Goal: Task Accomplishment & Management: Use online tool/utility

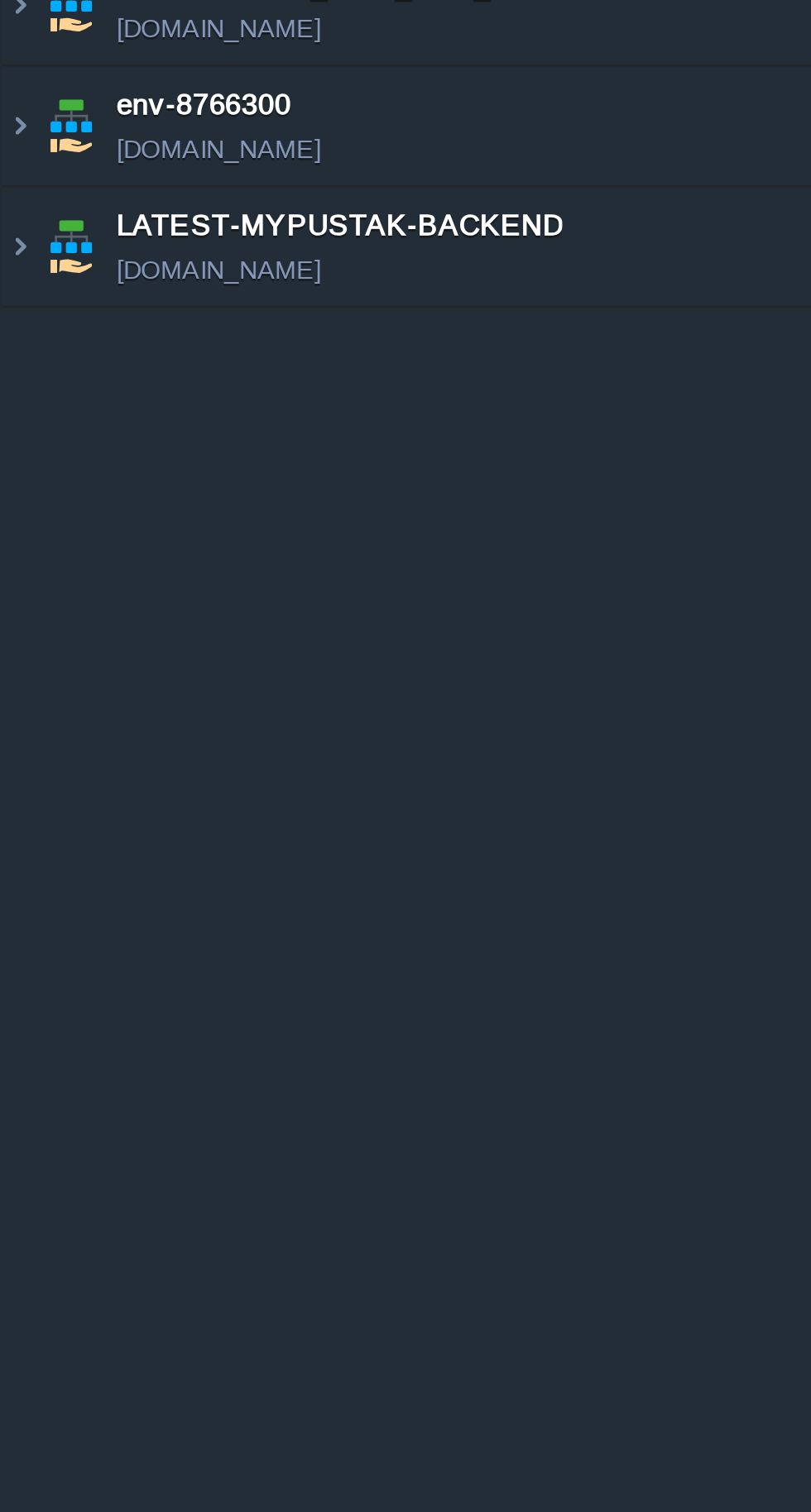
click at [15, 144] on img at bounding box center [26, 144] width 23 height 44
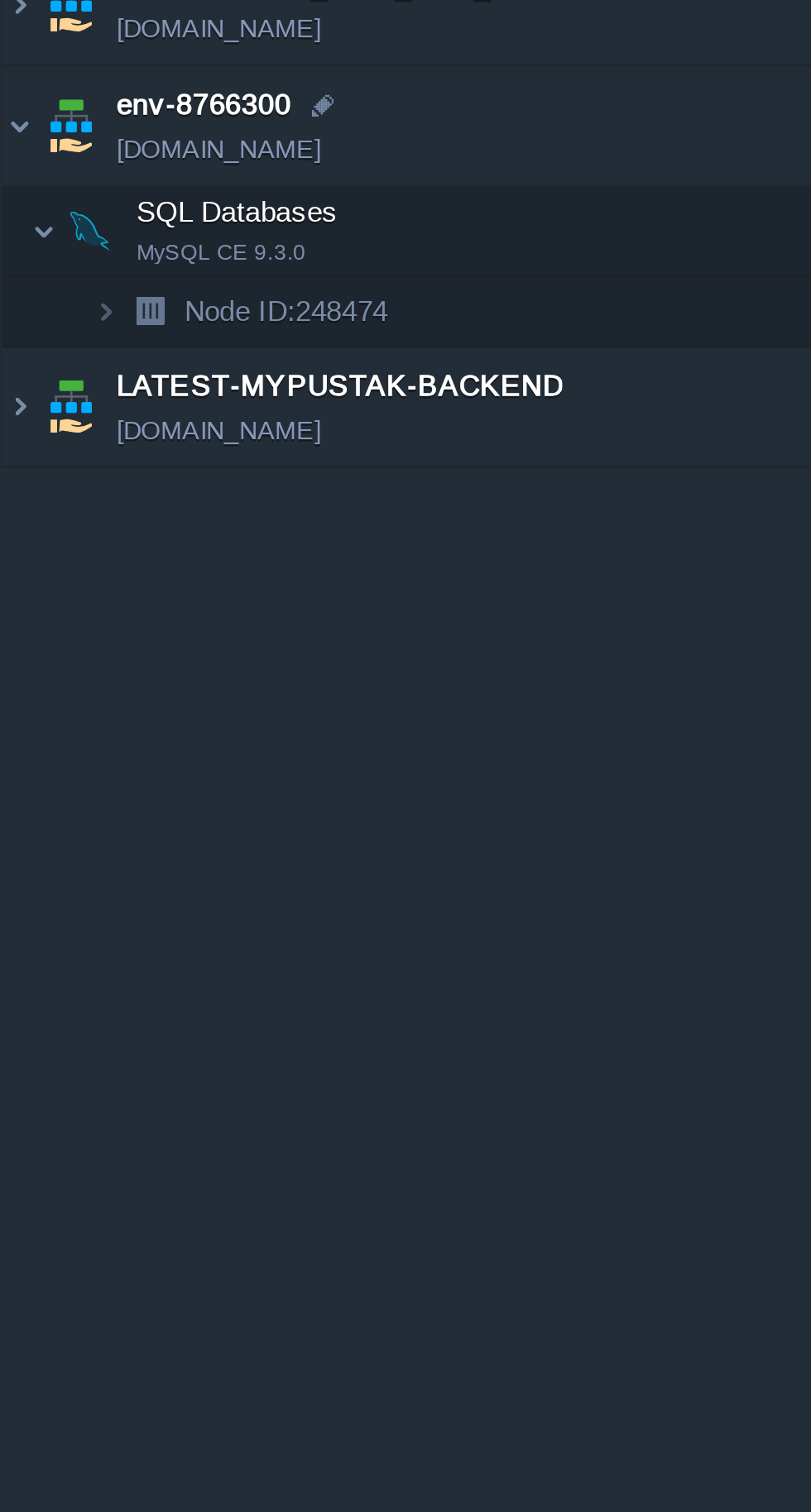
click at [16, 142] on img at bounding box center [26, 144] width 23 height 44
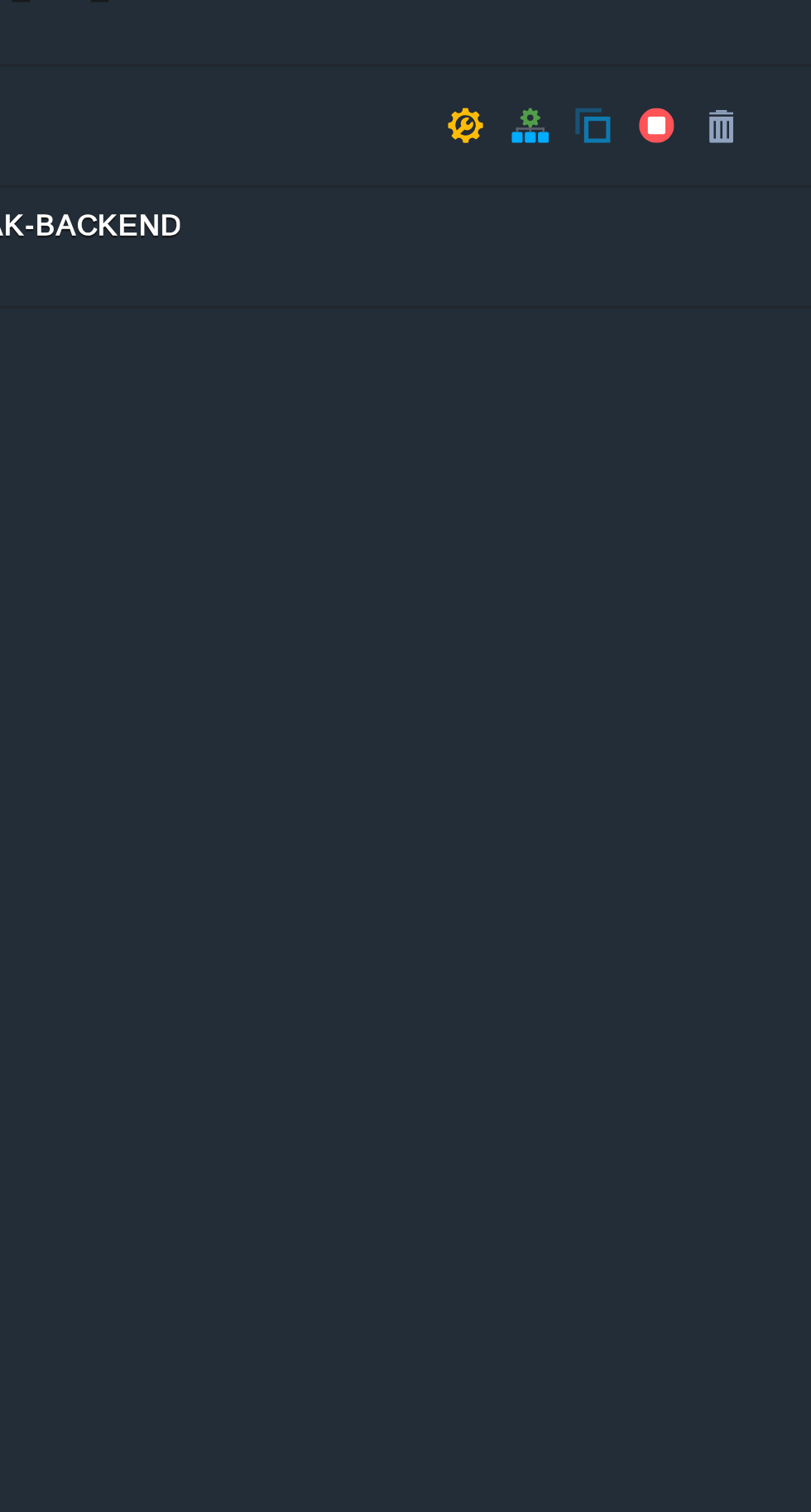
scroll to position [0, 144]
click at [247, 144] on button "button" at bounding box center [247, 144] width 15 height 15
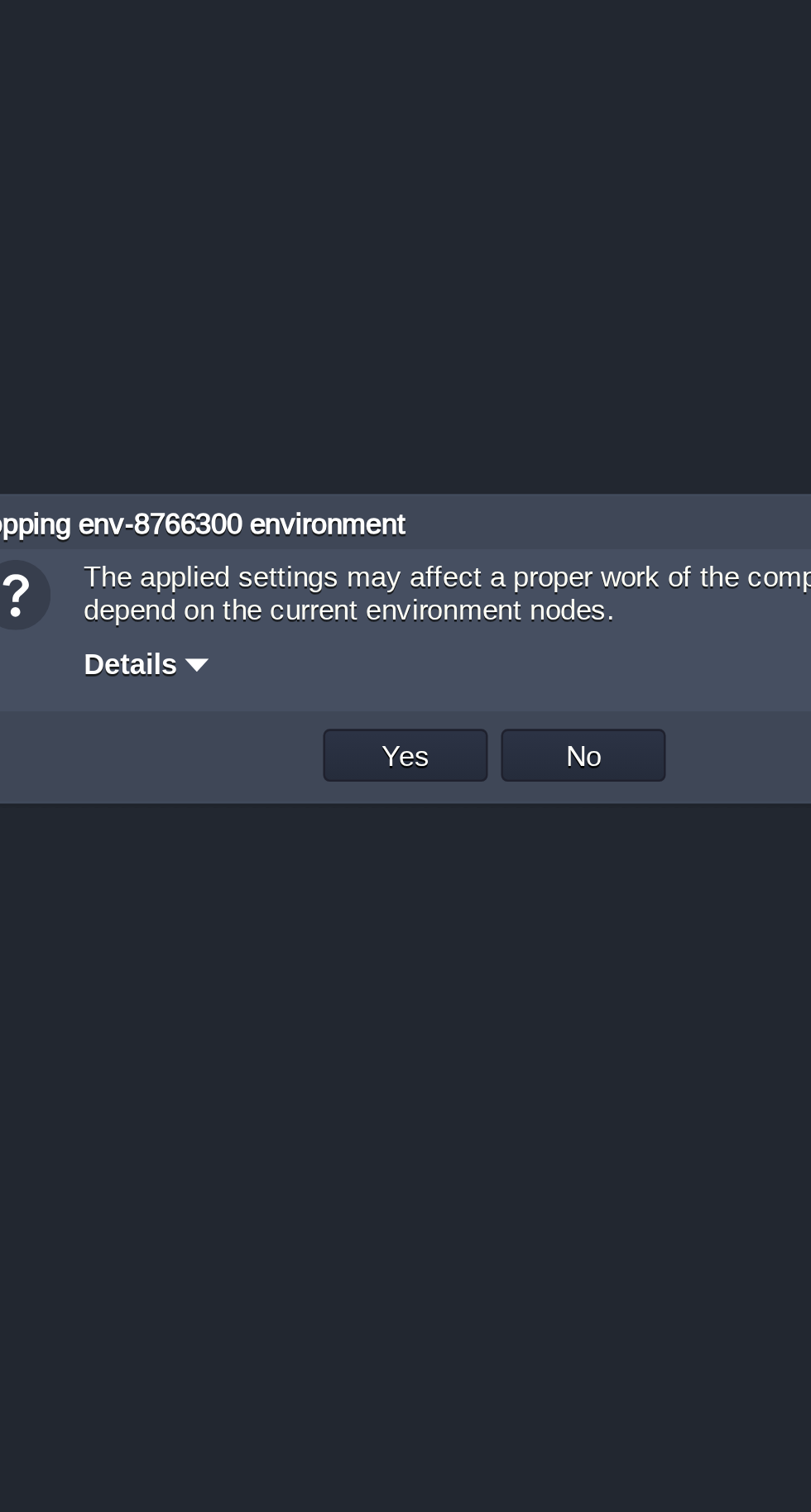
click at [368, 798] on button "Yes" at bounding box center [372, 795] width 28 height 15
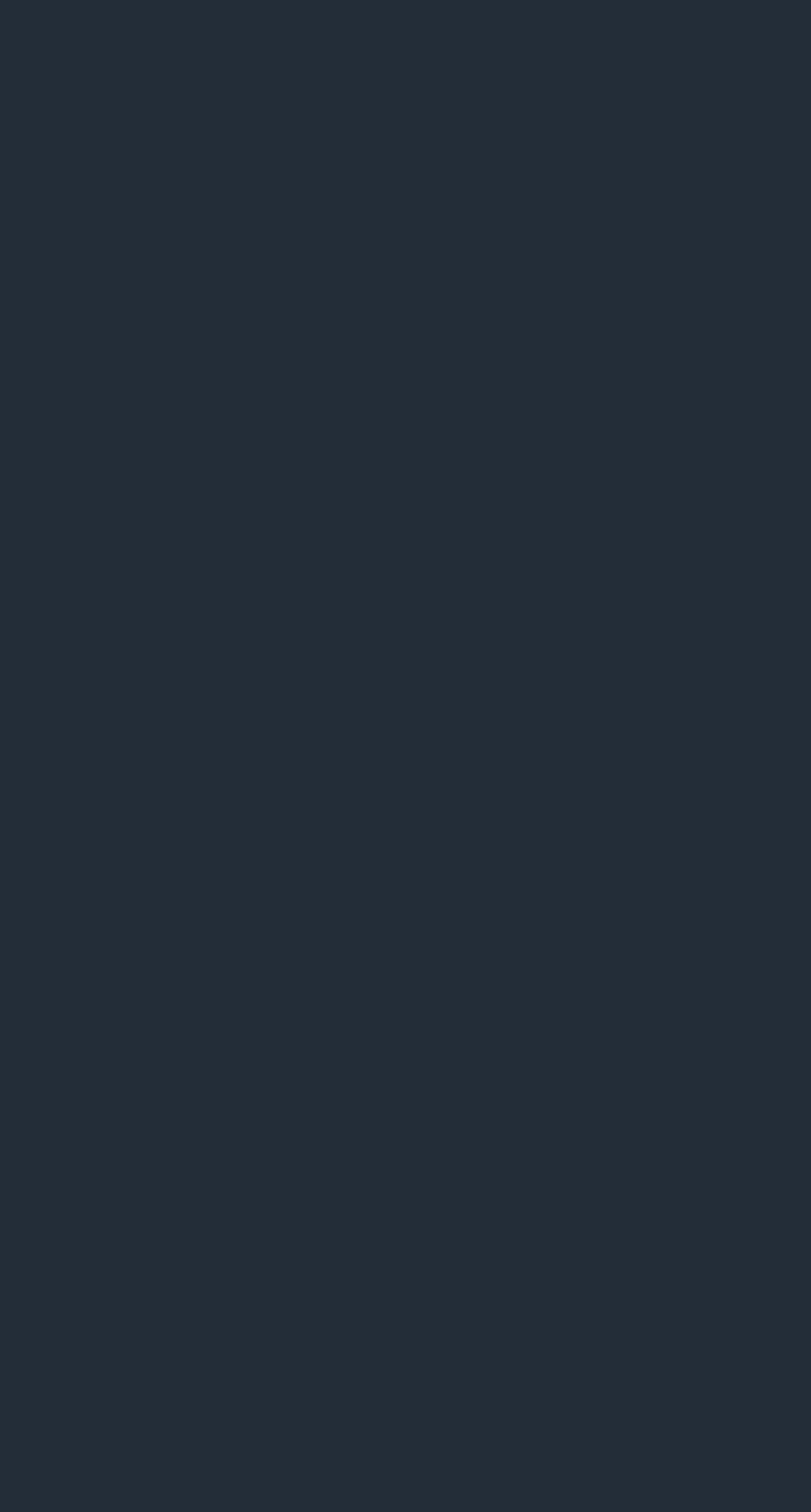
scroll to position [0, 0]
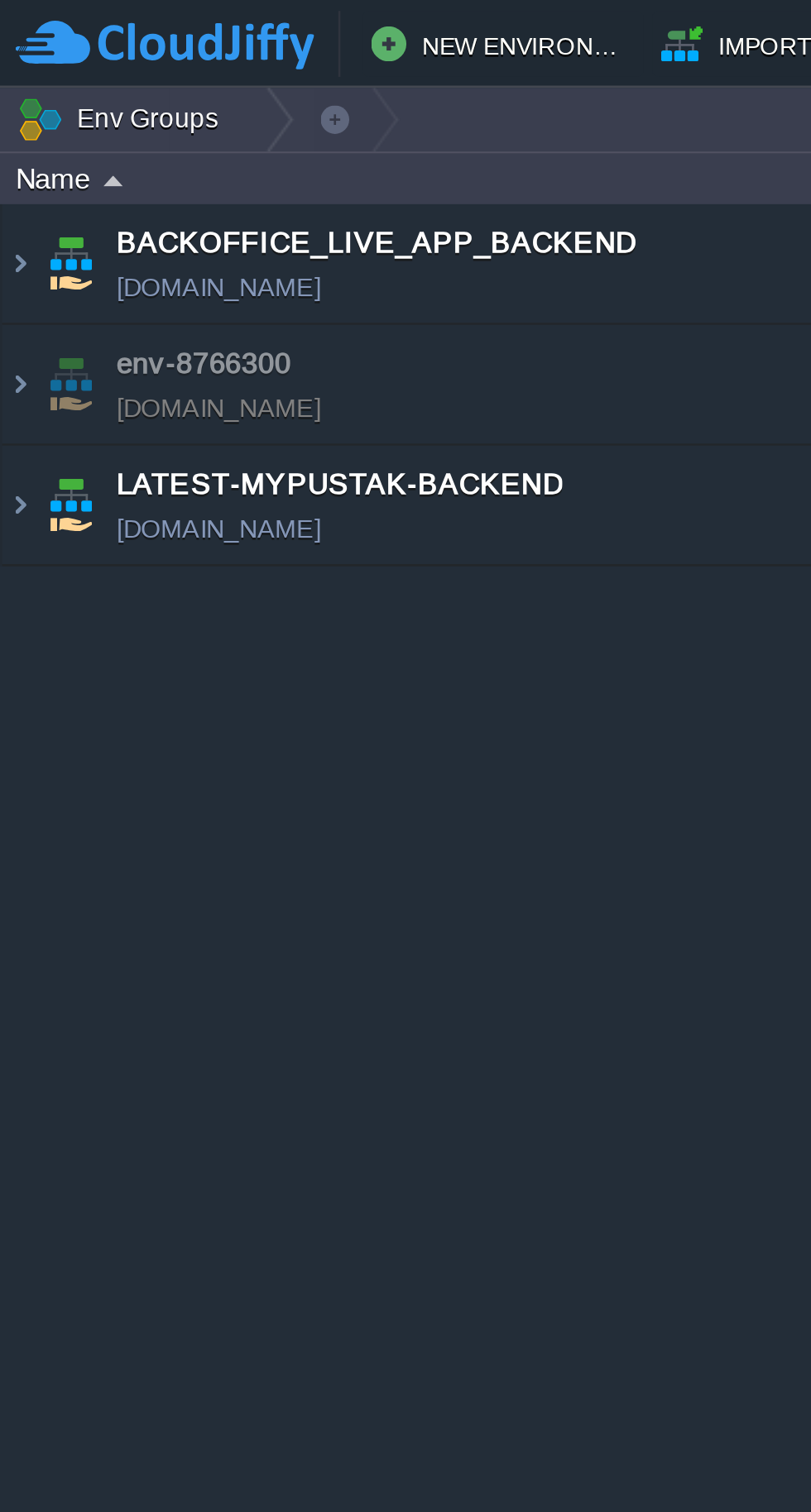
click at [16, 176] on img at bounding box center [26, 190] width 23 height 44
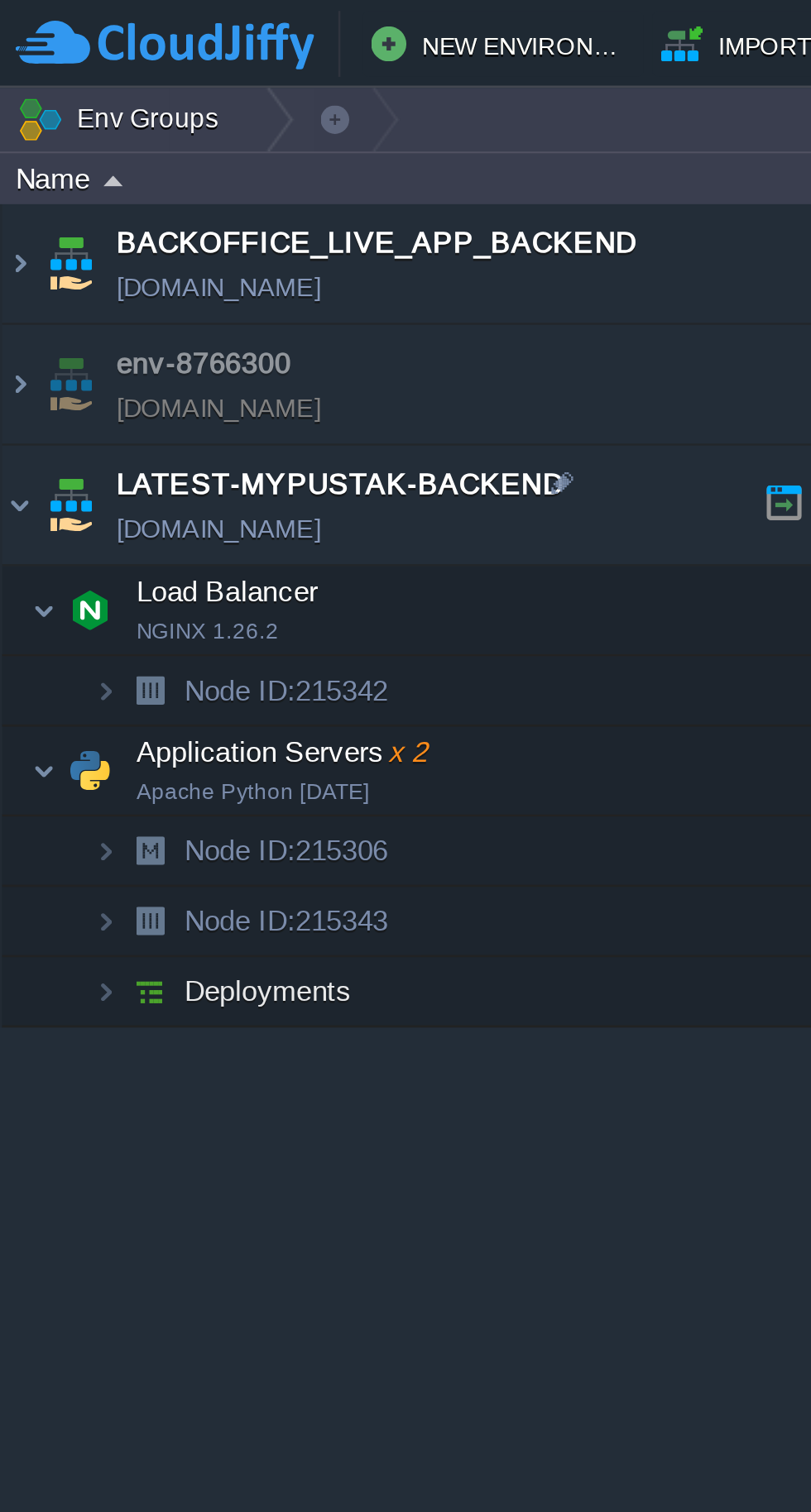
click at [19, 293] on img at bounding box center [17, 290] width 10 height 33
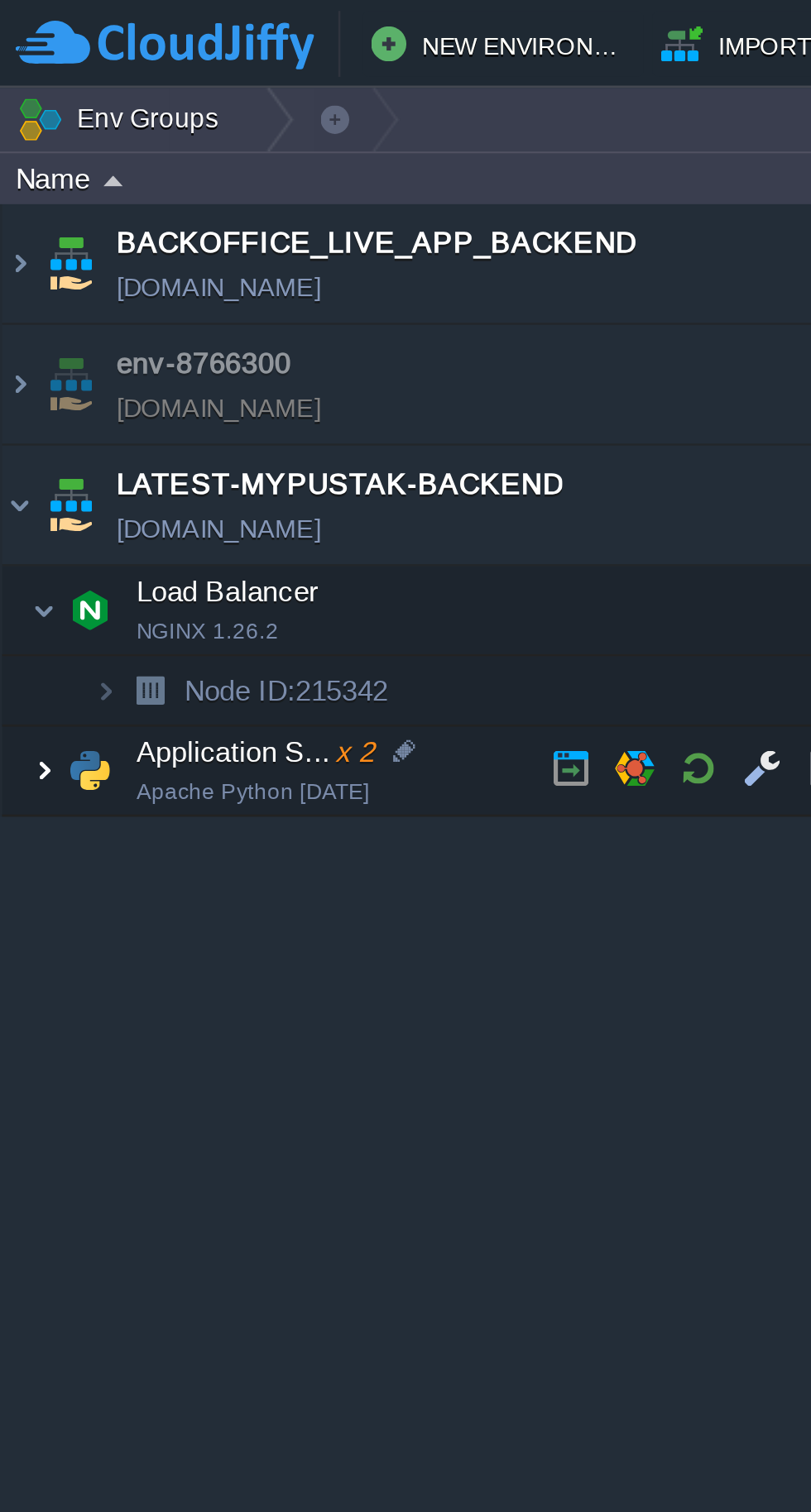
click at [13, 282] on img at bounding box center [17, 290] width 10 height 33
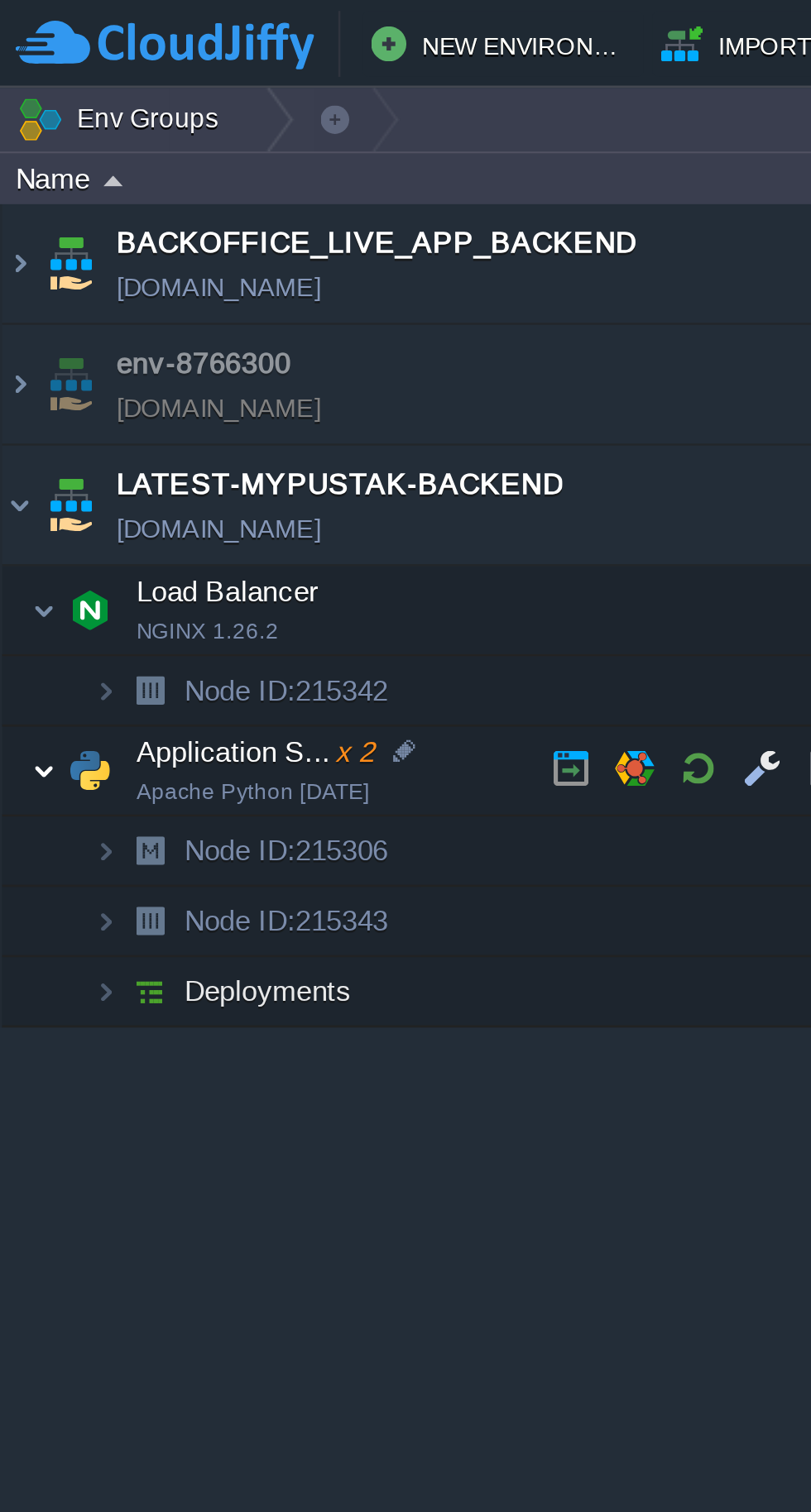
click at [262, 292] on button "button" at bounding box center [262, 289] width 15 height 15
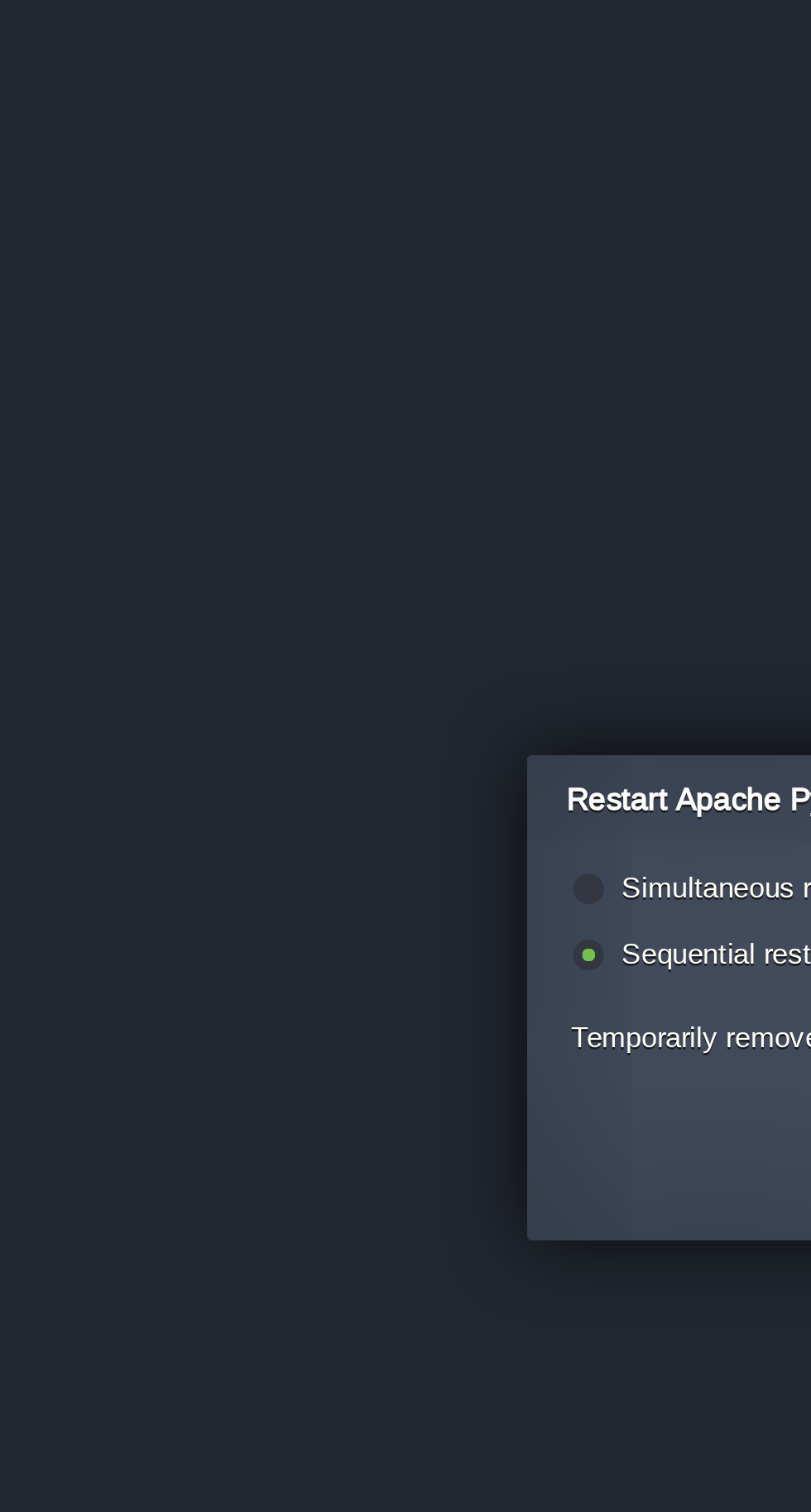
click at [284, 730] on label "Simultaneous restart (i.e. all together)" at bounding box center [323, 727] width 179 height 13
click at [226, 730] on input "radio" at bounding box center [220, 730] width 11 height 11
radio input "true"
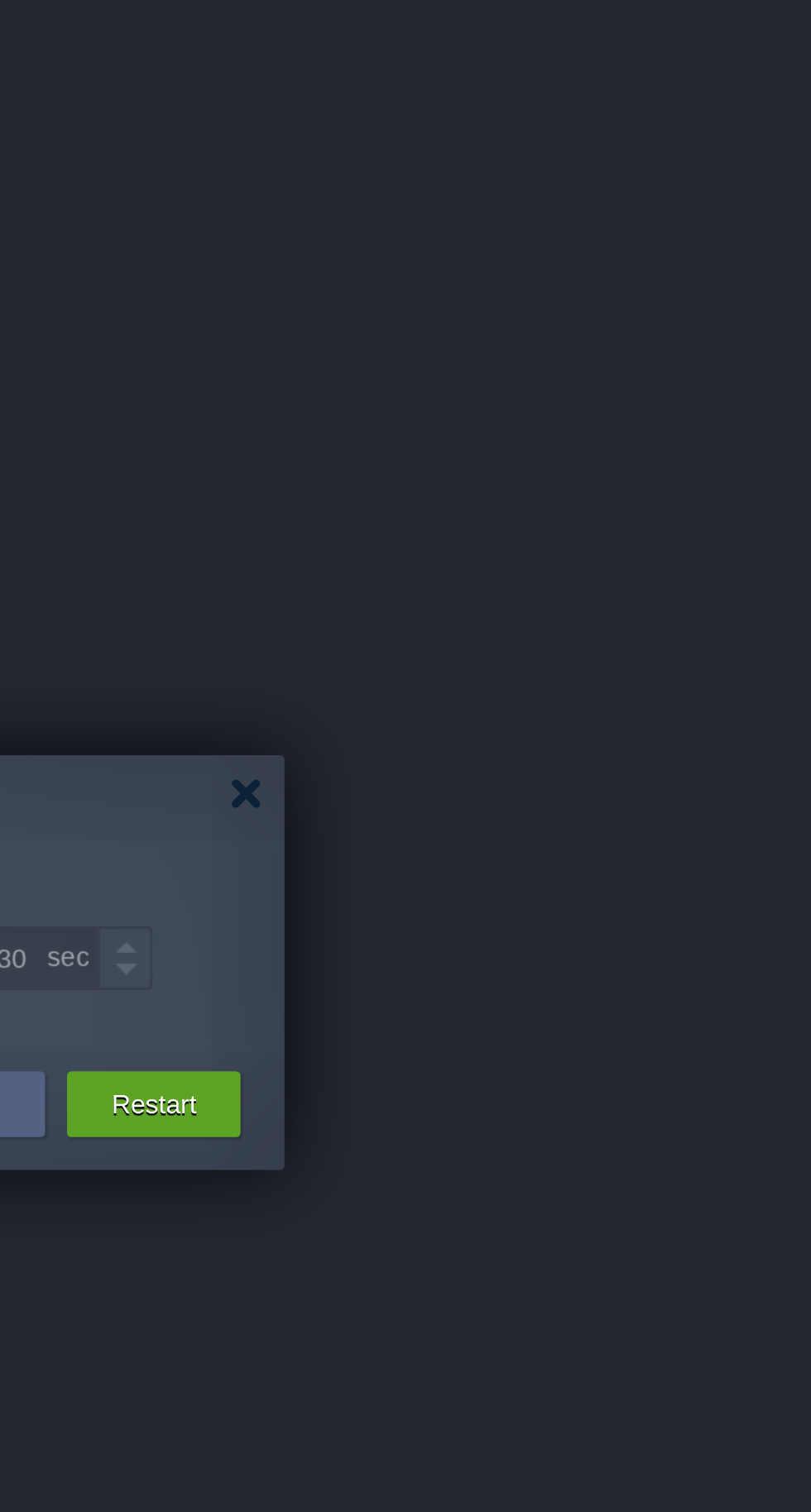
click at [571, 800] on button "Restart" at bounding box center [563, 808] width 32 height 16
